Goal: Task Accomplishment & Management: Manage account settings

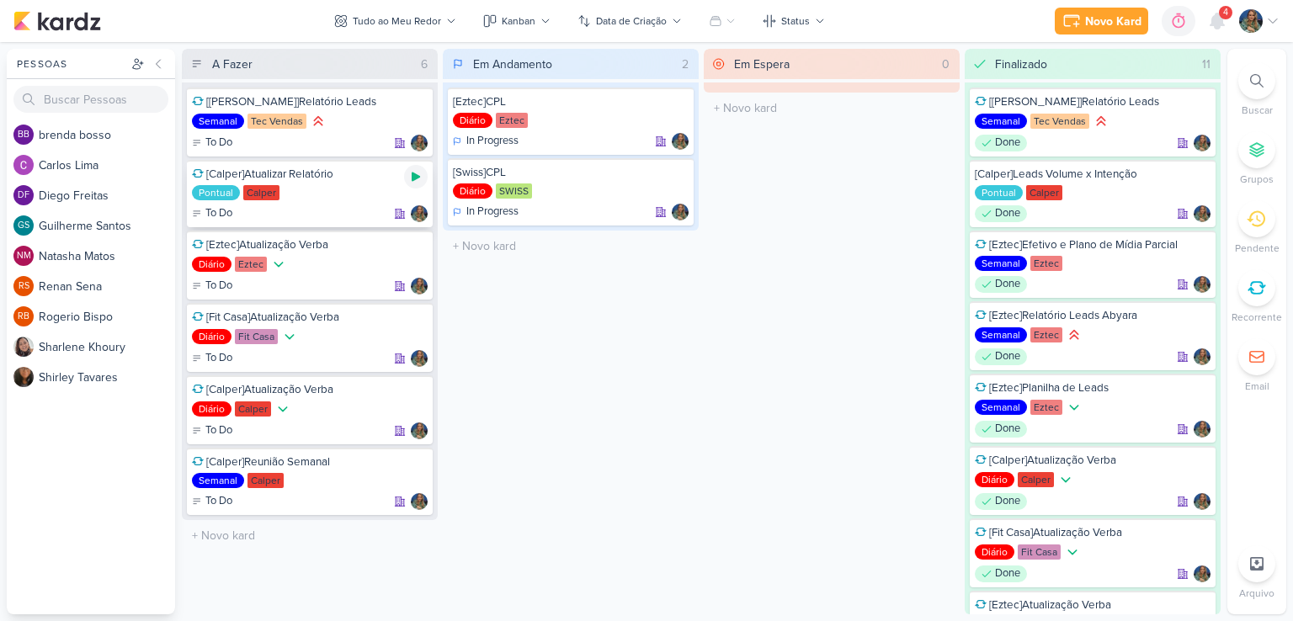
click at [424, 178] on div at bounding box center [416, 177] width 24 height 24
click at [1213, 24] on icon at bounding box center [1217, 20] width 13 height 15
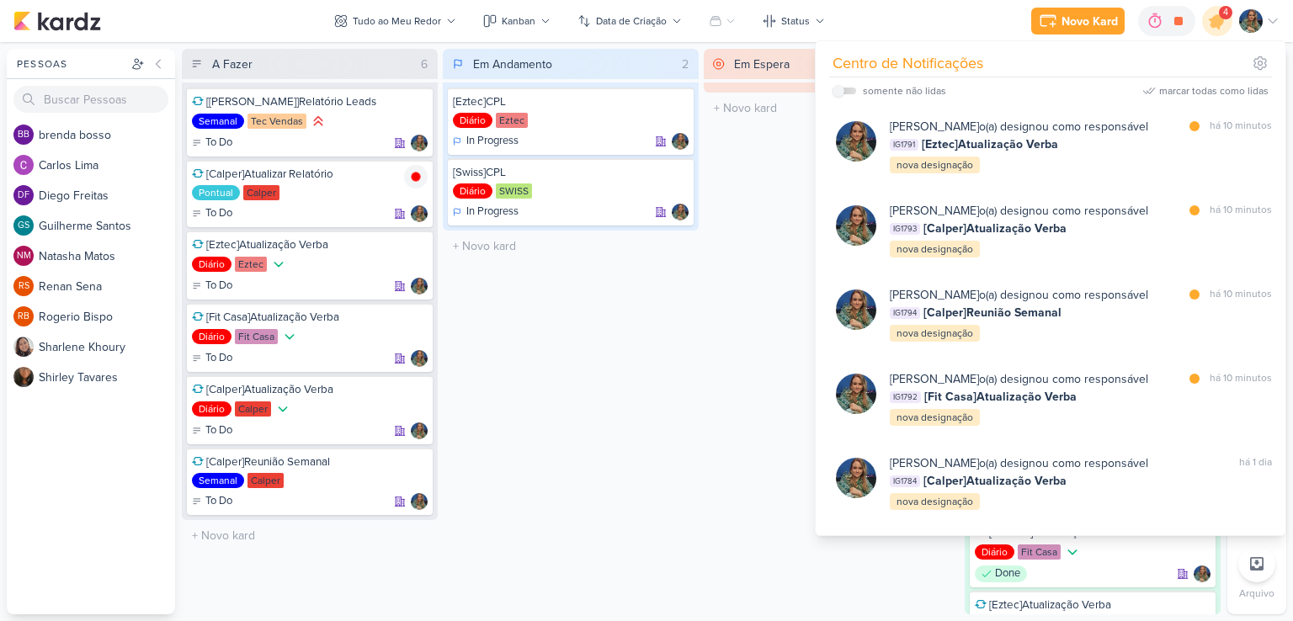
click at [1200, 89] on div "marcar todas como lidas" at bounding box center [1214, 90] width 109 height 15
click at [776, 250] on div "Em Espera 0 O título do kard deve ter menos que 100 caracteres" at bounding box center [832, 332] width 256 height 566
